Goal: Transaction & Acquisition: Purchase product/service

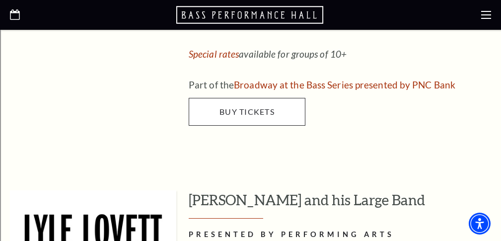
scroll to position [1224, 0]
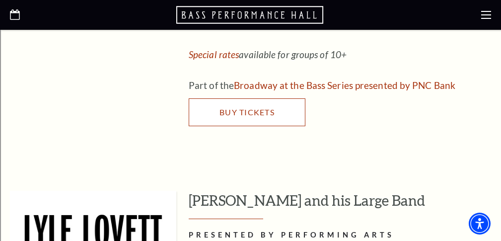
click at [231, 107] on span "Buy Tickets" at bounding box center [247, 111] width 55 height 9
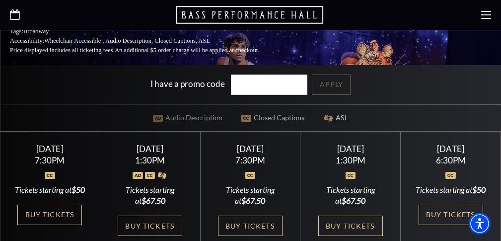
scroll to position [287, 0]
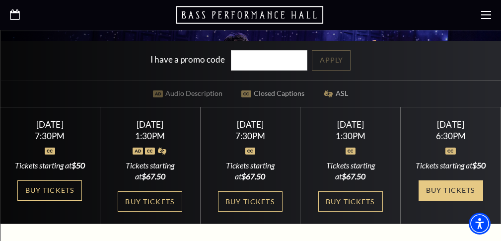
click at [444, 187] on link "Buy Tickets" at bounding box center [451, 190] width 65 height 20
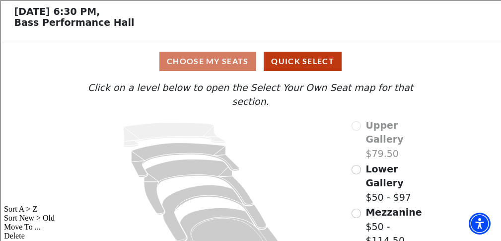
scroll to position [65, 0]
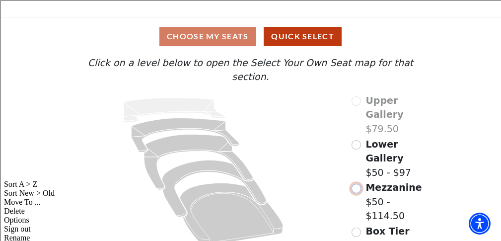
click at [357, 184] on input "Mezzanine$50 - $114.50\a" at bounding box center [356, 188] width 9 height 9
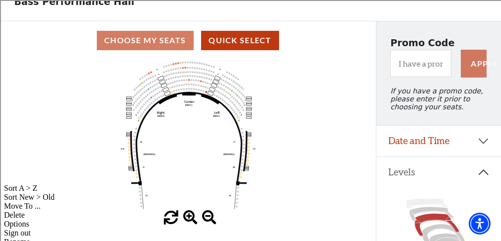
scroll to position [64, 0]
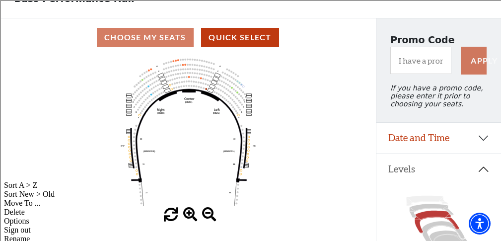
click at [188, 216] on span at bounding box center [190, 215] width 14 height 14
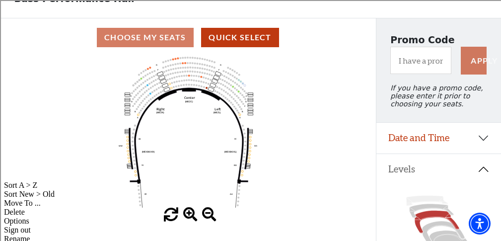
click at [188, 216] on span at bounding box center [190, 215] width 14 height 14
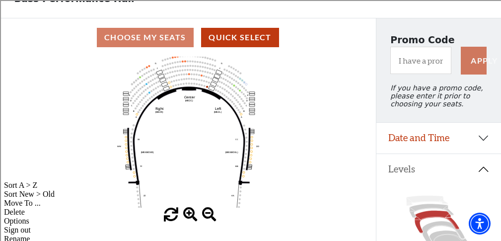
click at [188, 216] on span at bounding box center [190, 215] width 14 height 14
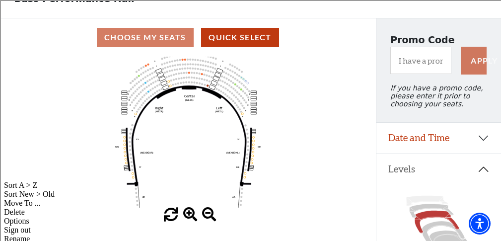
click at [188, 216] on span at bounding box center [190, 215] width 14 height 14
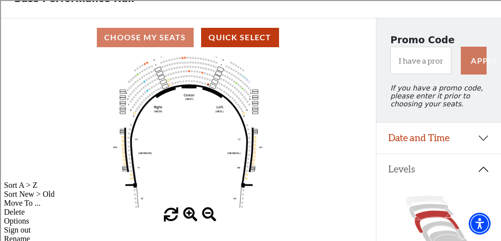
click at [188, 216] on span at bounding box center [190, 215] width 14 height 14
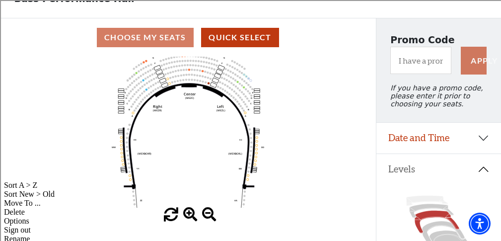
click at [188, 216] on span at bounding box center [190, 215] width 14 height 14
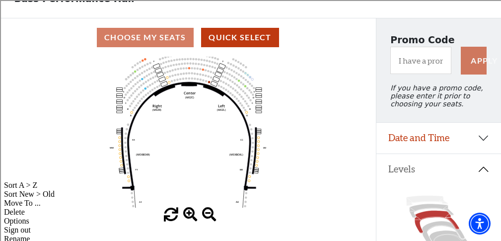
click at [188, 216] on span at bounding box center [190, 215] width 14 height 14
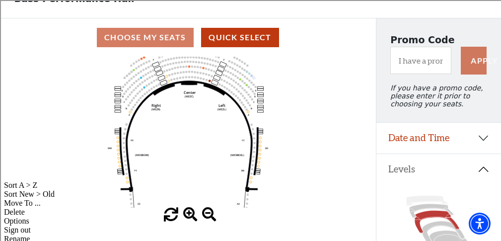
click at [188, 216] on span at bounding box center [190, 215] width 14 height 14
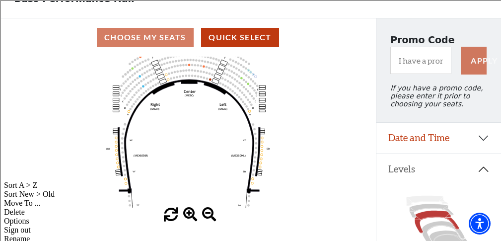
click at [188, 216] on span at bounding box center [190, 215] width 14 height 14
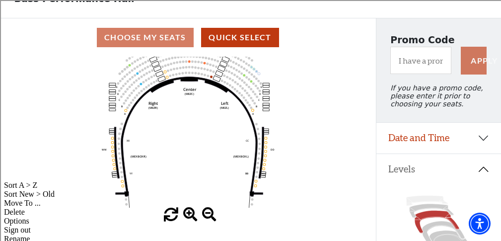
click at [188, 216] on span at bounding box center [190, 215] width 14 height 14
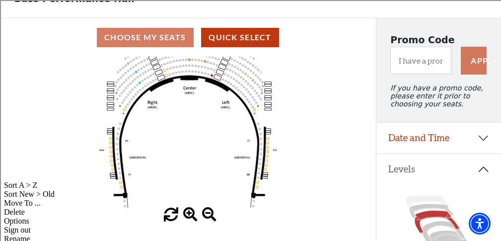
click at [188, 216] on span at bounding box center [190, 215] width 14 height 14
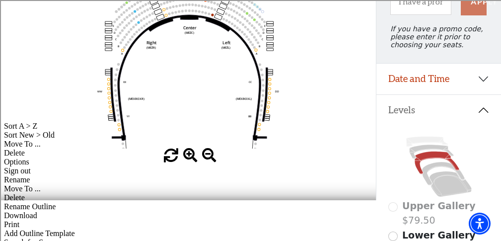
scroll to position [121, 0]
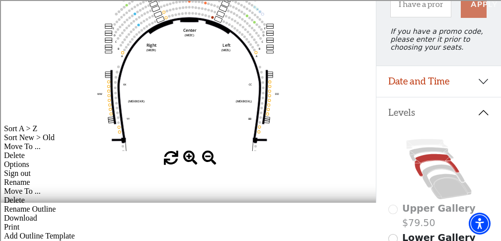
click at [277, 164] on div at bounding box center [188, 158] width 376 height 14
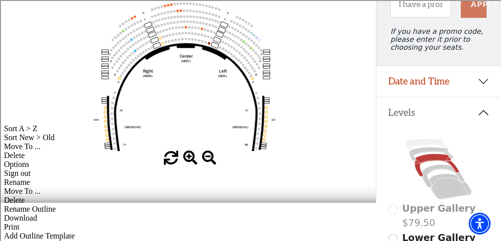
drag, startPoint x: 276, startPoint y: 129, endPoint x: 273, endPoint y: 152, distance: 23.5
click at [273, 152] on div "Current Level Mezzanine Click on a level below to open the Select Your Own Seat…" at bounding box center [188, 82] width 376 height 165
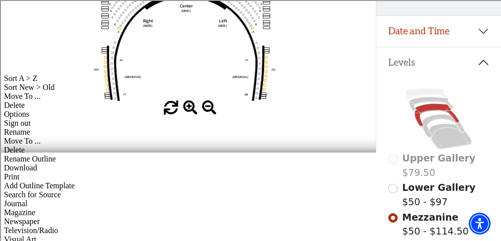
scroll to position [172, 0]
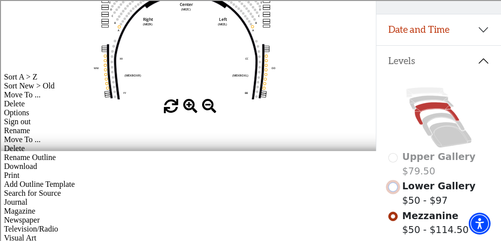
click at [394, 189] on input "Lower Gallery$50 - $97\a" at bounding box center [392, 186] width 9 height 9
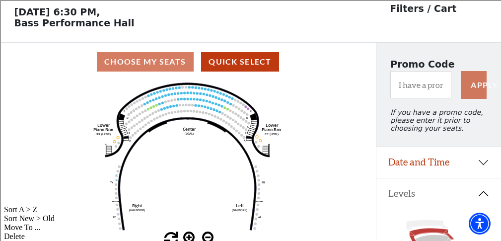
scroll to position [46, 0]
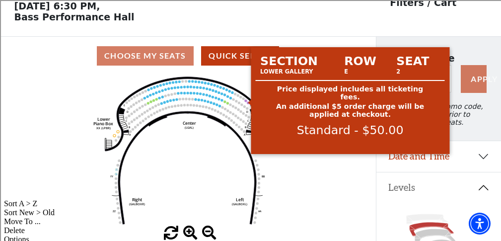
click at [245, 101] on circle at bounding box center [245, 100] width 2 height 2
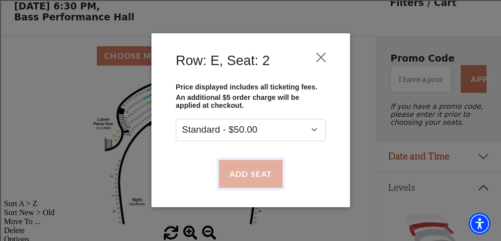
click at [252, 172] on button "Add Seat" at bounding box center [251, 174] width 64 height 28
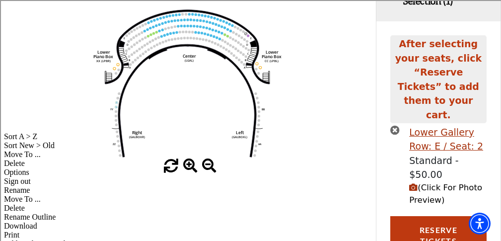
scroll to position [113, 0]
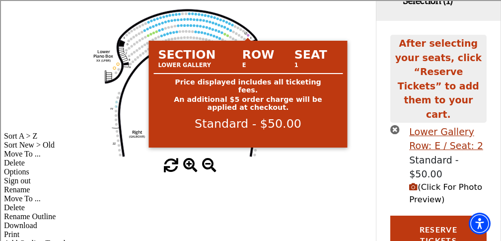
click at [248, 36] on circle at bounding box center [248, 35] width 2 height 2
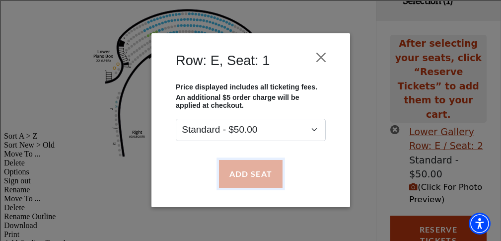
click at [252, 175] on button "Add Seat" at bounding box center [251, 174] width 64 height 28
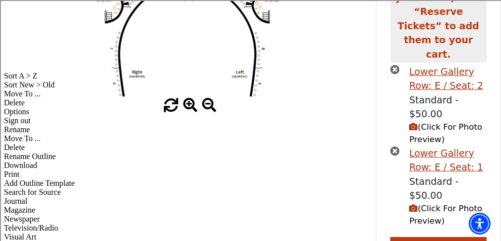
scroll to position [173, 0]
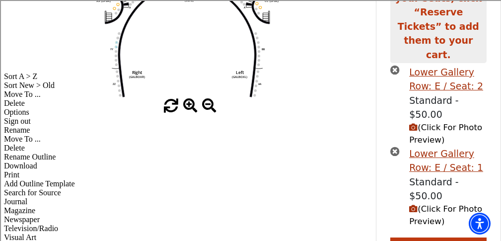
click at [414, 123] on icon "(Click For Photo Preview)" at bounding box center [413, 127] width 8 height 8
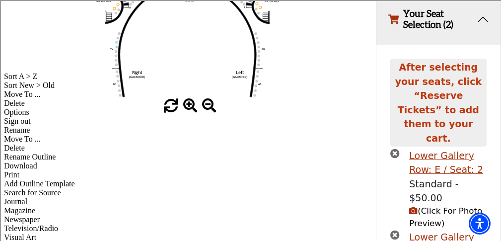
click at [307, 144] on div "Choose My Seats Quick Select Current Level Lower Gallery Click on a level below…" at bounding box center [188, 147] width 376 height 474
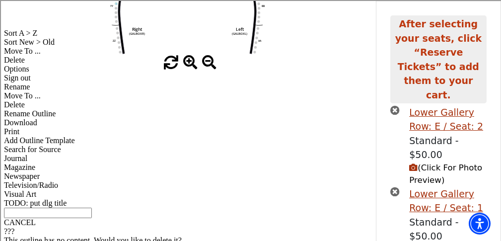
scroll to position [217, 0]
click at [429, 162] on span "(Click For Photo Preview)" at bounding box center [445, 173] width 73 height 22
click at [414, 163] on icon "(Click For Photo Preview)" at bounding box center [413, 167] width 8 height 8
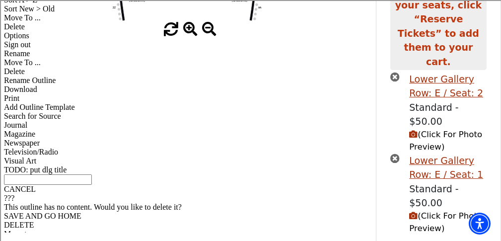
scroll to position [294, 0]
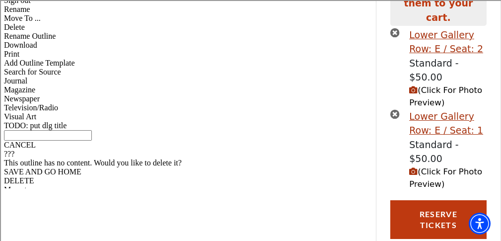
click at [413, 167] on icon "(Click For Photo Preview)" at bounding box center [413, 171] width 8 height 8
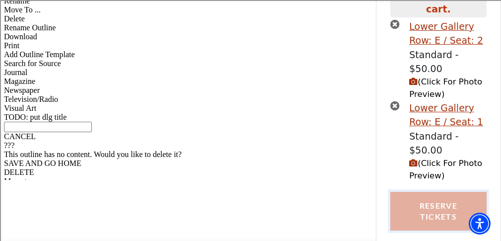
click at [425, 200] on button "Reserve Tickets" at bounding box center [438, 211] width 96 height 39
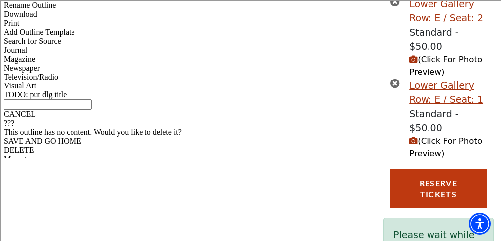
scroll to position [325, 0]
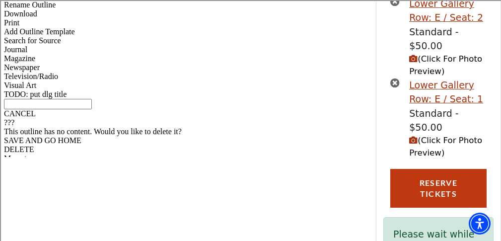
click at [412, 136] on icon "(Click For Photo Preview)" at bounding box center [413, 140] width 8 height 8
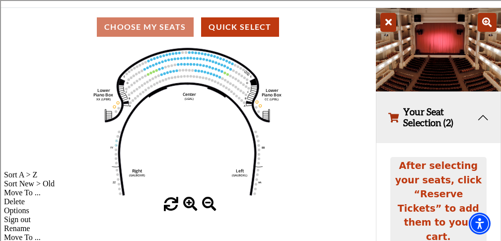
scroll to position [73, 0]
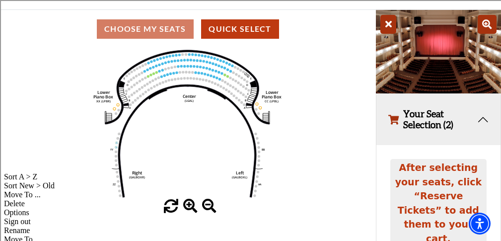
click at [387, 24] on icon at bounding box center [388, 24] width 16 height 19
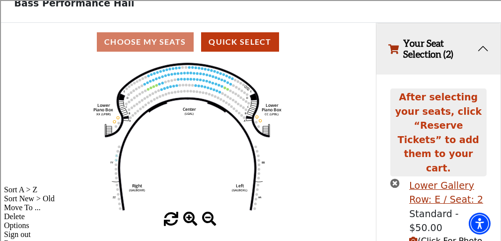
scroll to position [3, 0]
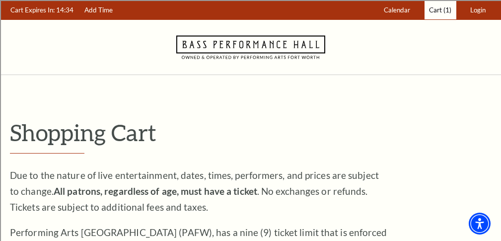
click at [435, 11] on span "Cart" at bounding box center [435, 10] width 13 height 8
